Goal: Book appointment/travel/reservation

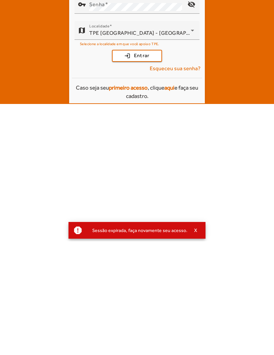
type input "**********"
click at [137, 163] on button "login Entrar" at bounding box center [137, 169] width 50 height 12
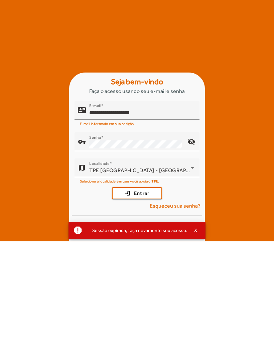
scroll to position [0, 0]
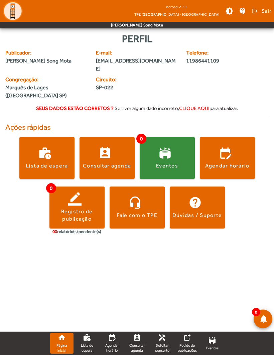
click at [218, 162] on div "Agendar horário" at bounding box center [227, 165] width 44 height 7
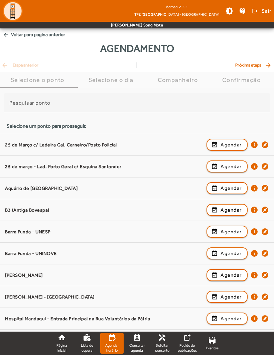
click at [117, 79] on div "Selecione o dia" at bounding box center [113, 80] width 48 height 7
click at [134, 108] on input "Pesquisar ponto" at bounding box center [136, 106] width 255 height 8
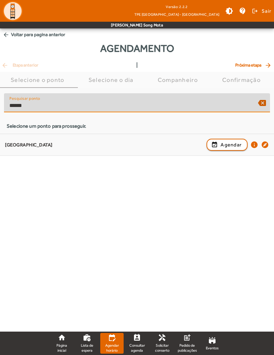
type input "******"
click at [256, 102] on mat-icon "backspace" at bounding box center [262, 103] width 16 height 16
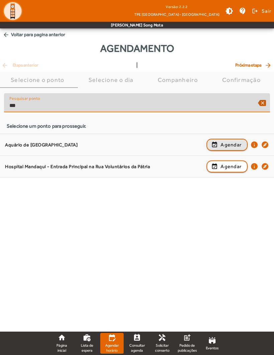
type input "***"
click at [229, 143] on span "Agendar" at bounding box center [231, 145] width 21 height 8
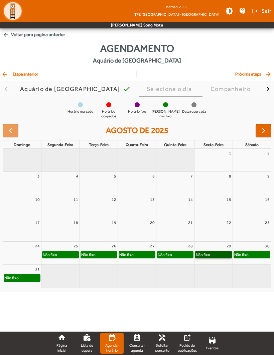
click at [214, 253] on link "Não fixo" at bounding box center [213, 254] width 37 height 7
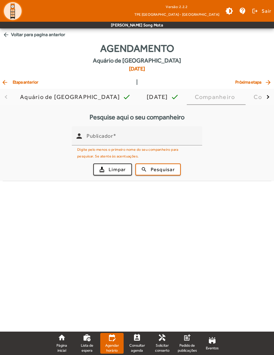
click at [160, 137] on input "Publicador" at bounding box center [142, 139] width 110 height 8
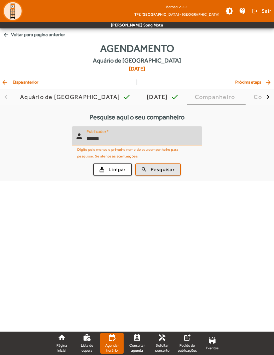
type input "*****"
click at [164, 170] on span "Pesquisar" at bounding box center [163, 170] width 24 height 8
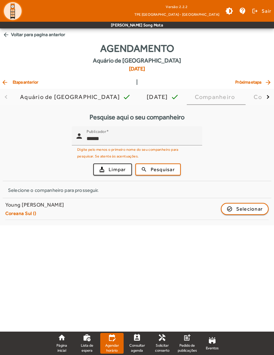
click at [249, 211] on span "Selecionar" at bounding box center [249, 209] width 27 height 8
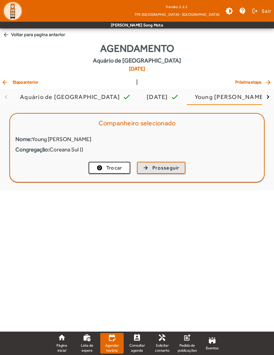
click at [160, 169] on span "Prosseguir" at bounding box center [165, 168] width 27 height 8
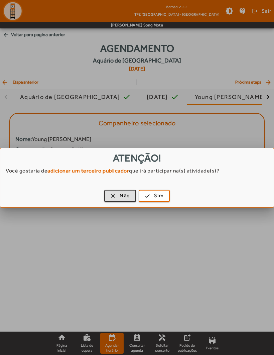
click at [156, 195] on span "Sim" at bounding box center [159, 196] width 10 height 8
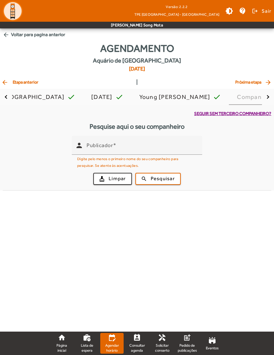
click at [152, 224] on body "Versão: 2.2.2 TPE [GEOGRAPHIC_DATA] - Centro brightness_medium contact_support …" at bounding box center [137, 177] width 274 height 355
click at [118, 179] on span "Limpar" at bounding box center [117, 179] width 17 height 8
click at [251, 113] on span "Seguir sem terceiro companheiro?" at bounding box center [232, 113] width 77 height 7
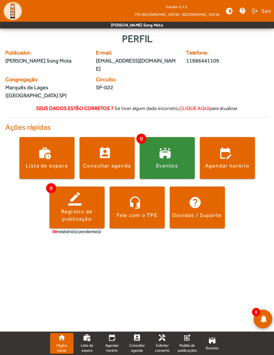
click at [238, 150] on span at bounding box center [227, 158] width 55 height 16
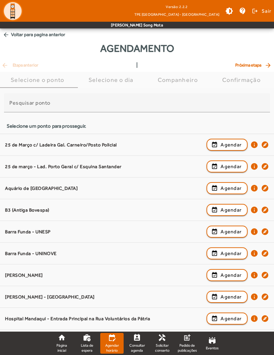
click at [12, 104] on mat-label "Pesquisar ponto" at bounding box center [29, 103] width 41 height 6
click at [12, 104] on input "Pesquisar ponto" at bounding box center [136, 106] width 255 height 8
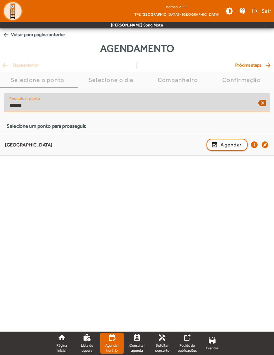
type input "******"
click at [232, 144] on span "Agendar" at bounding box center [231, 145] width 21 height 8
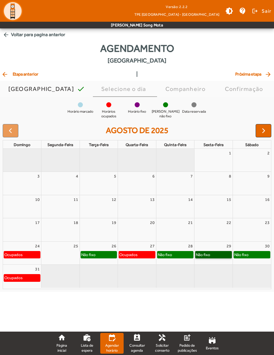
click at [215, 255] on link "Não fixo" at bounding box center [213, 254] width 37 height 7
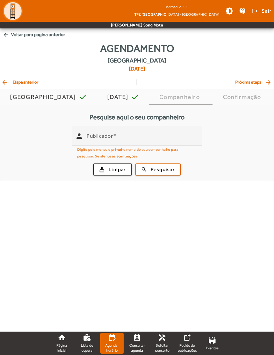
click at [165, 138] on input "Publicador" at bounding box center [142, 139] width 110 height 8
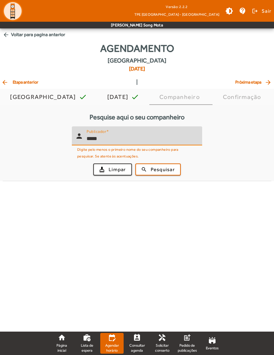
type input "*****"
click at [166, 165] on span "submit" at bounding box center [158, 169] width 44 height 16
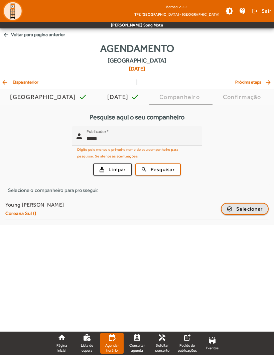
click at [248, 211] on span "Selecionar" at bounding box center [249, 209] width 27 height 8
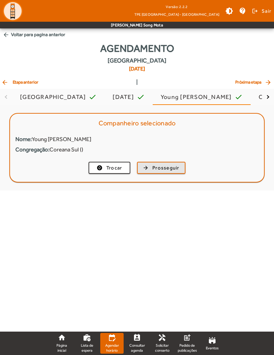
click at [167, 168] on span "Prosseguir" at bounding box center [165, 168] width 27 height 8
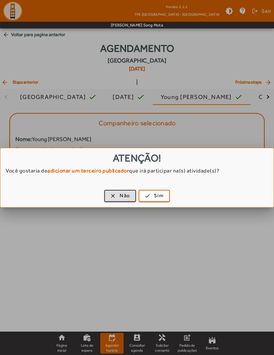
click at [122, 193] on span "Não" at bounding box center [125, 196] width 10 height 8
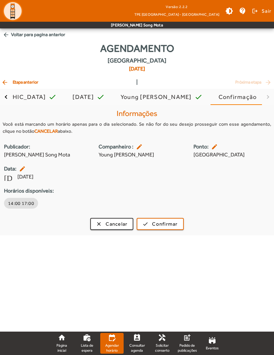
click at [19, 206] on span "14:00 17:00" at bounding box center [21, 203] width 26 height 7
click at [166, 224] on span "Confirmar" at bounding box center [164, 224] width 25 height 8
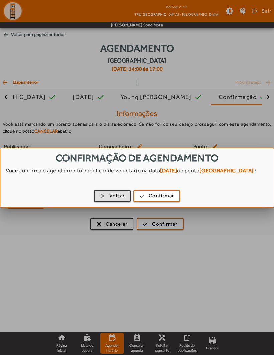
click at [162, 194] on span "Confirmar" at bounding box center [161, 196] width 25 height 8
